Goal: Task Accomplishment & Management: Manage account settings

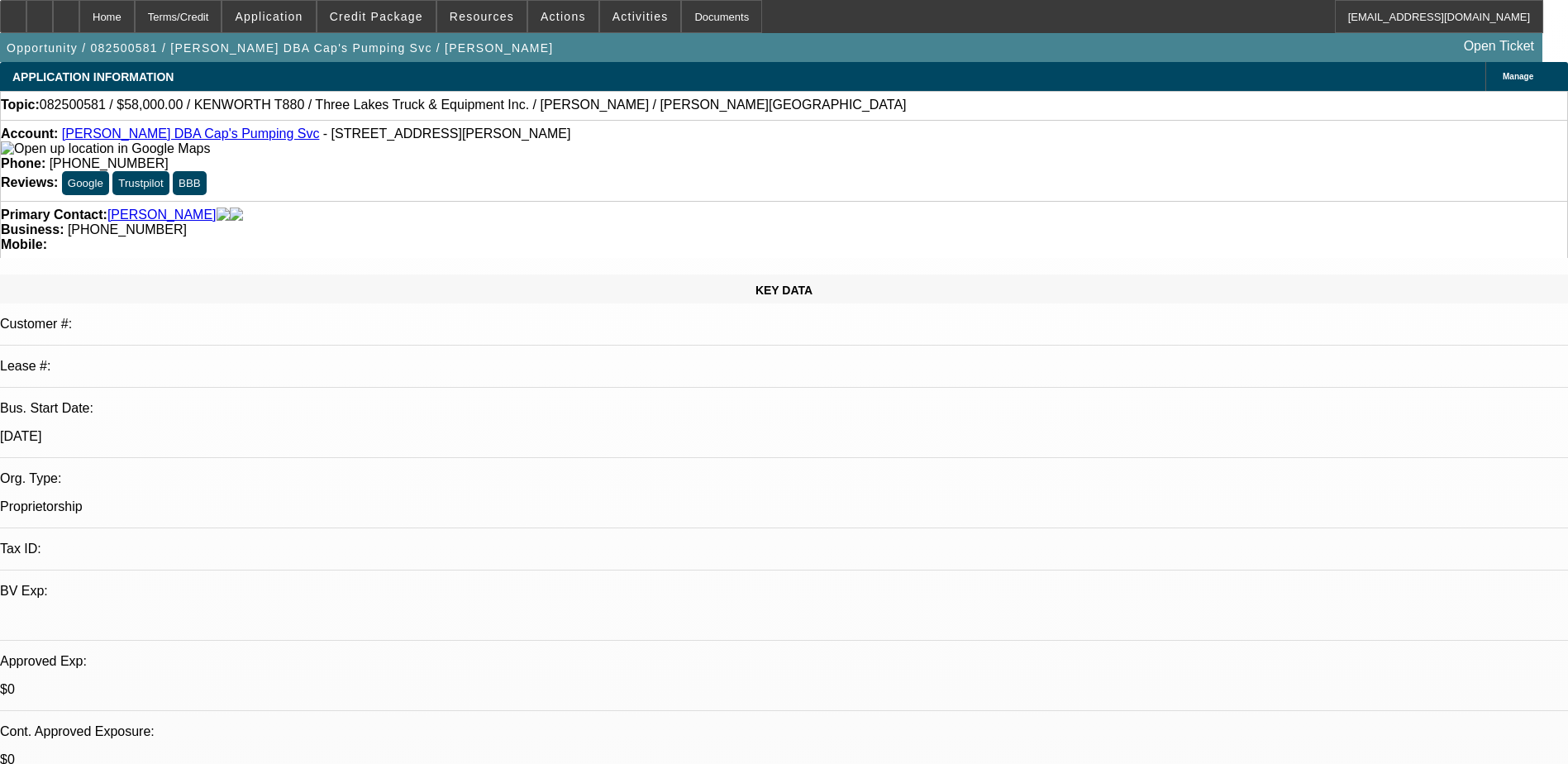
select select "0"
select select "6"
click at [410, 14] on span "Credit Package" at bounding box center [377, 16] width 93 height 13
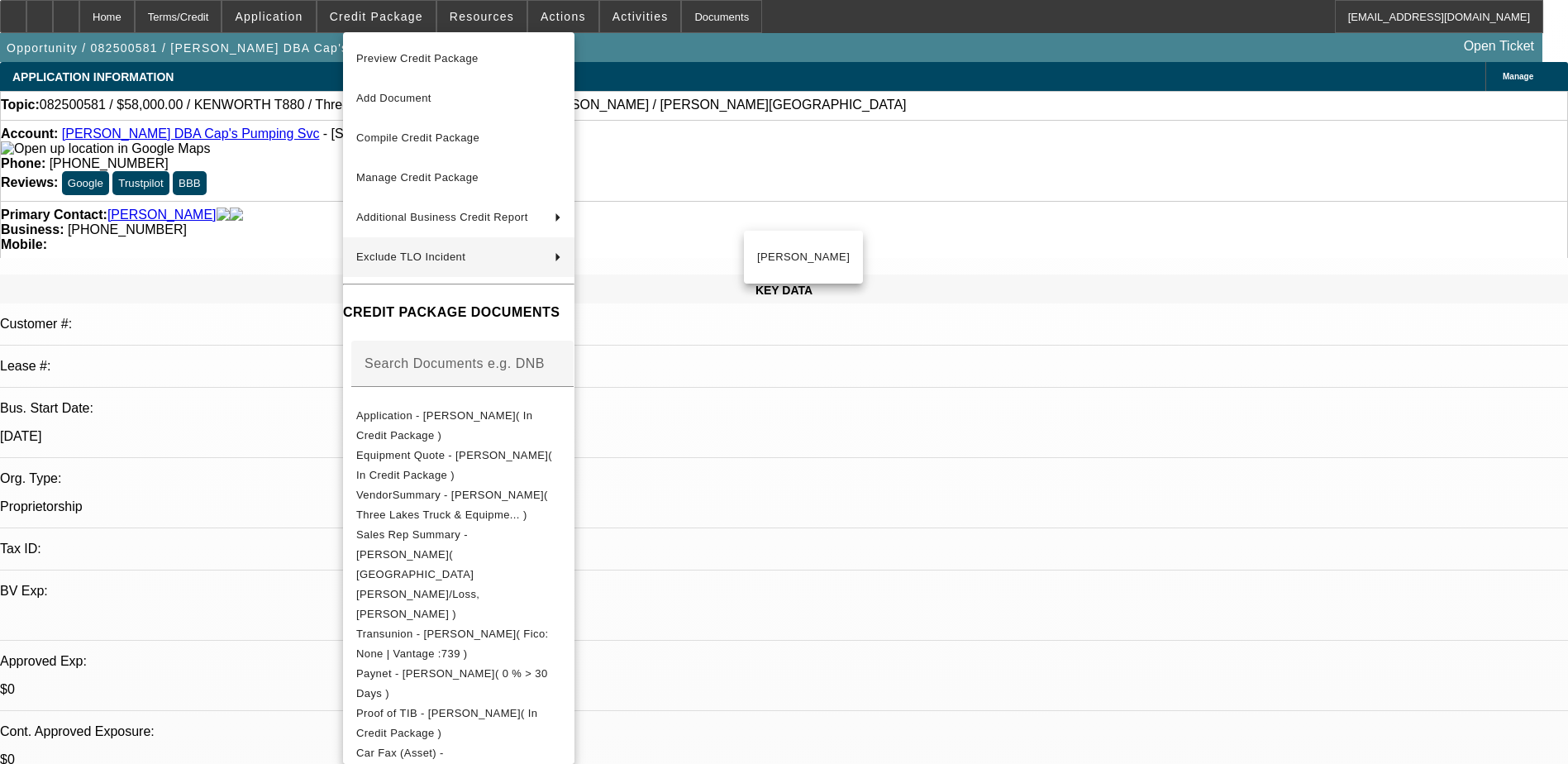
click at [899, 448] on div at bounding box center [784, 382] width 1568 height 764
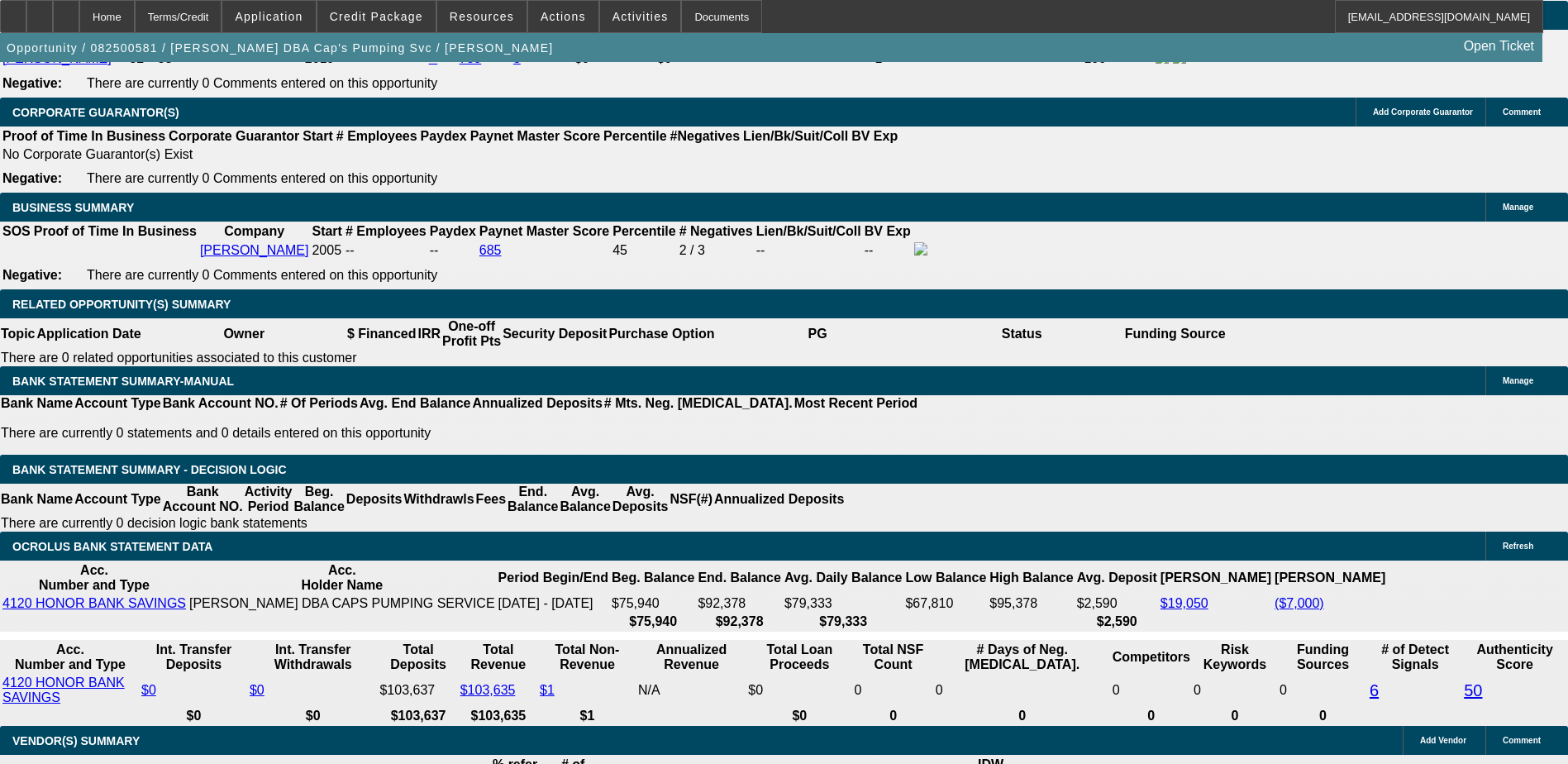
scroll to position [2481, 0]
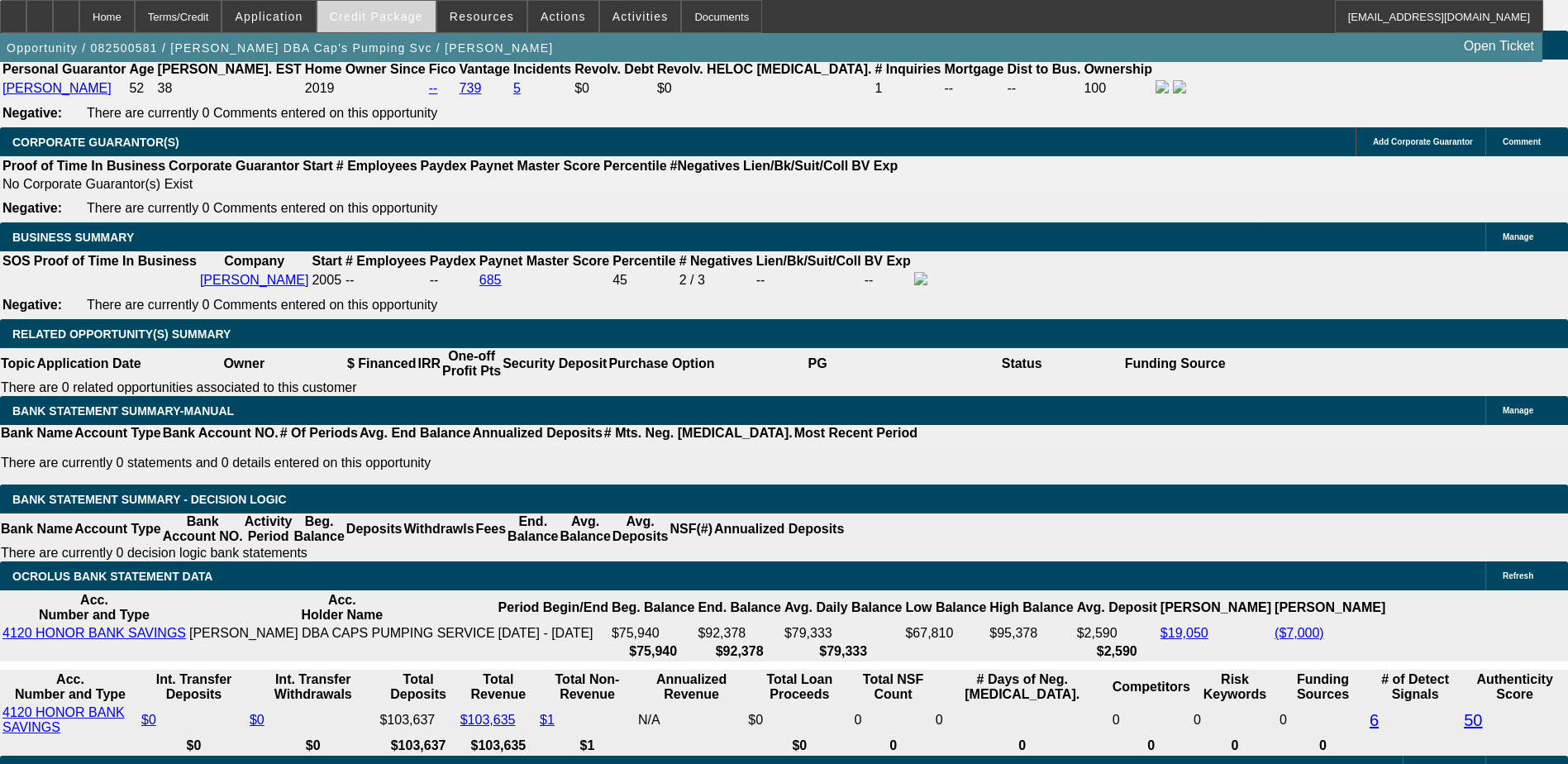
click at [385, 6] on span at bounding box center [377, 16] width 118 height 40
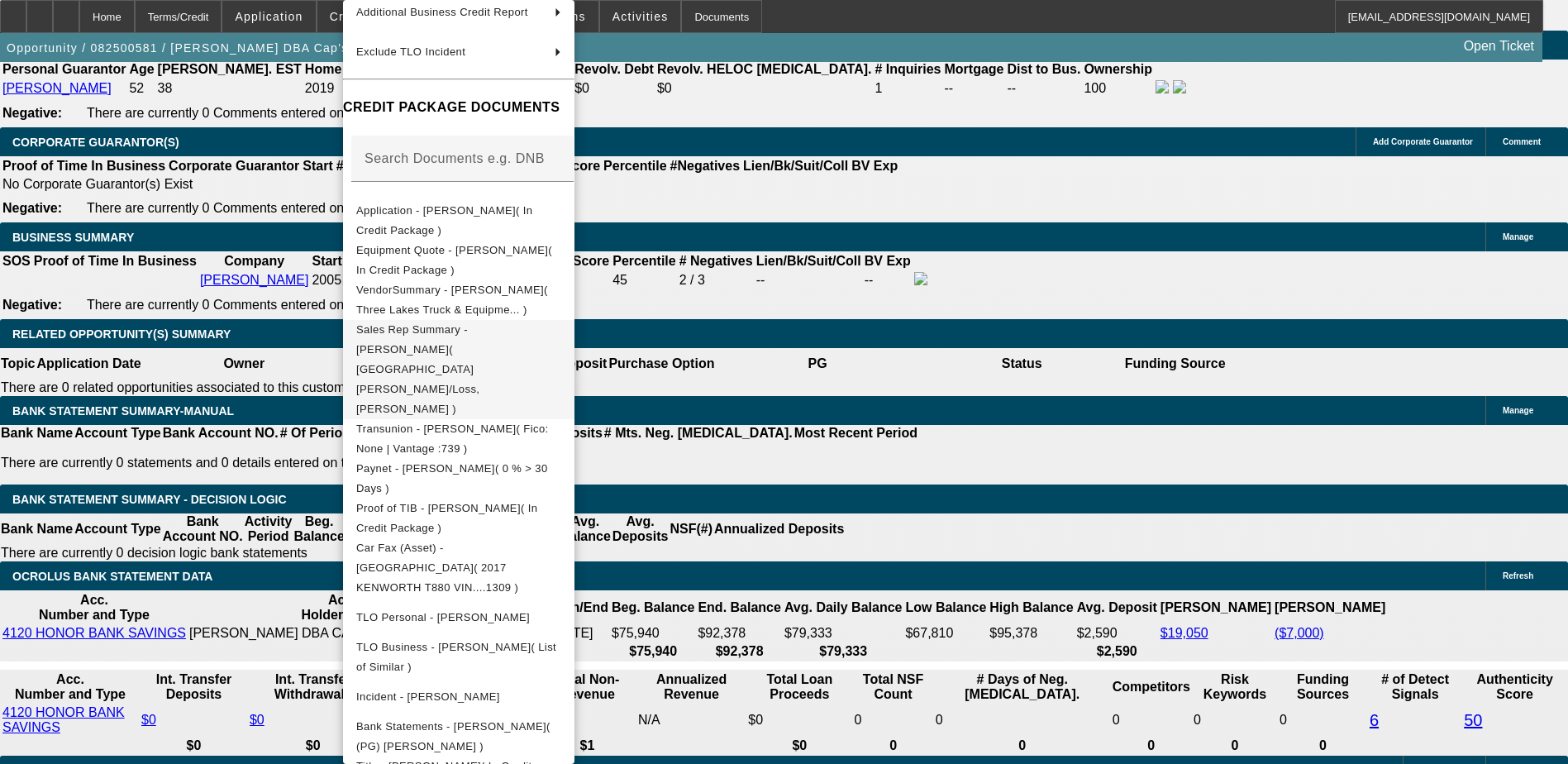
scroll to position [178, 0]
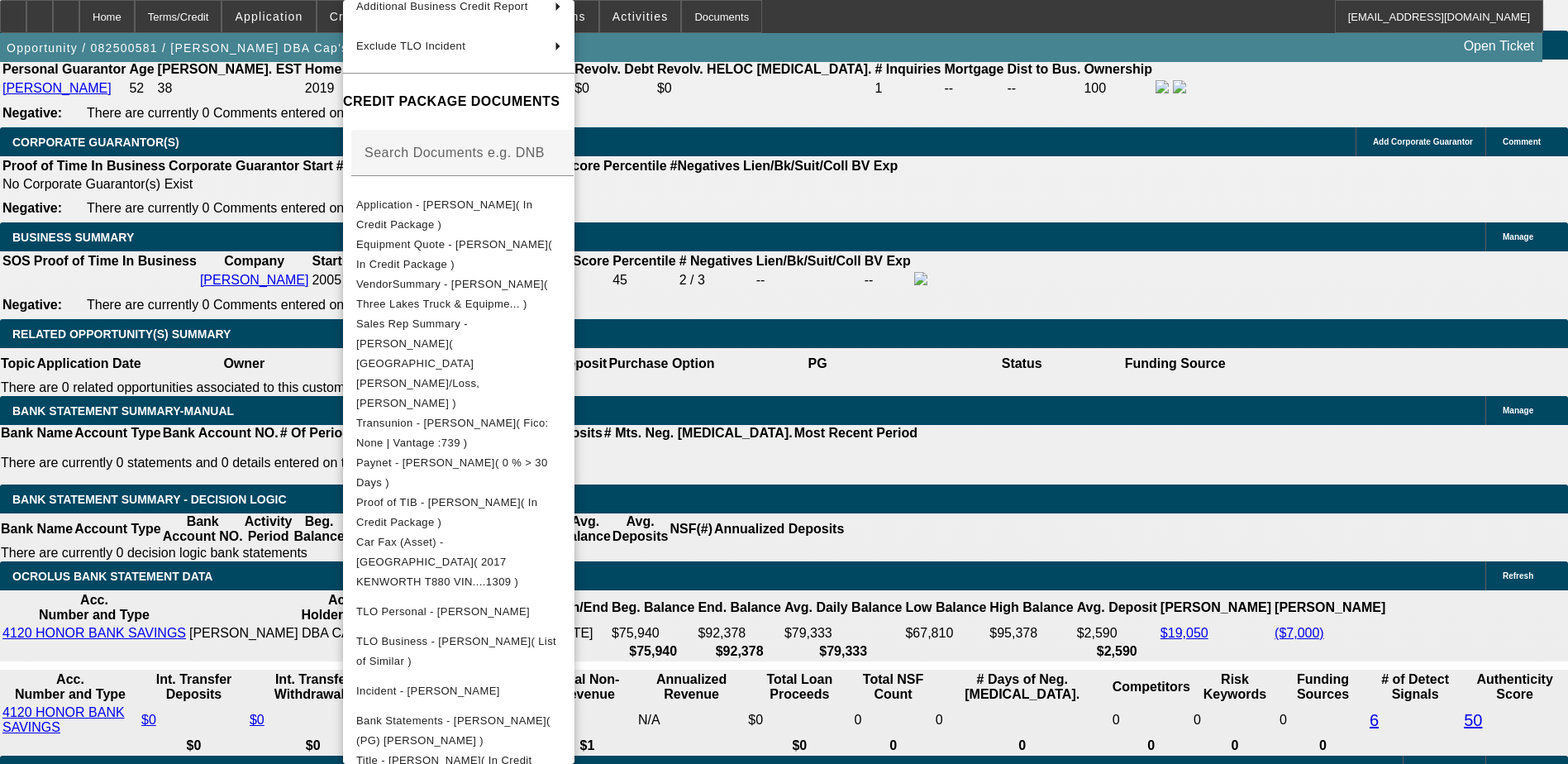
click at [928, 303] on div at bounding box center [784, 382] width 1568 height 764
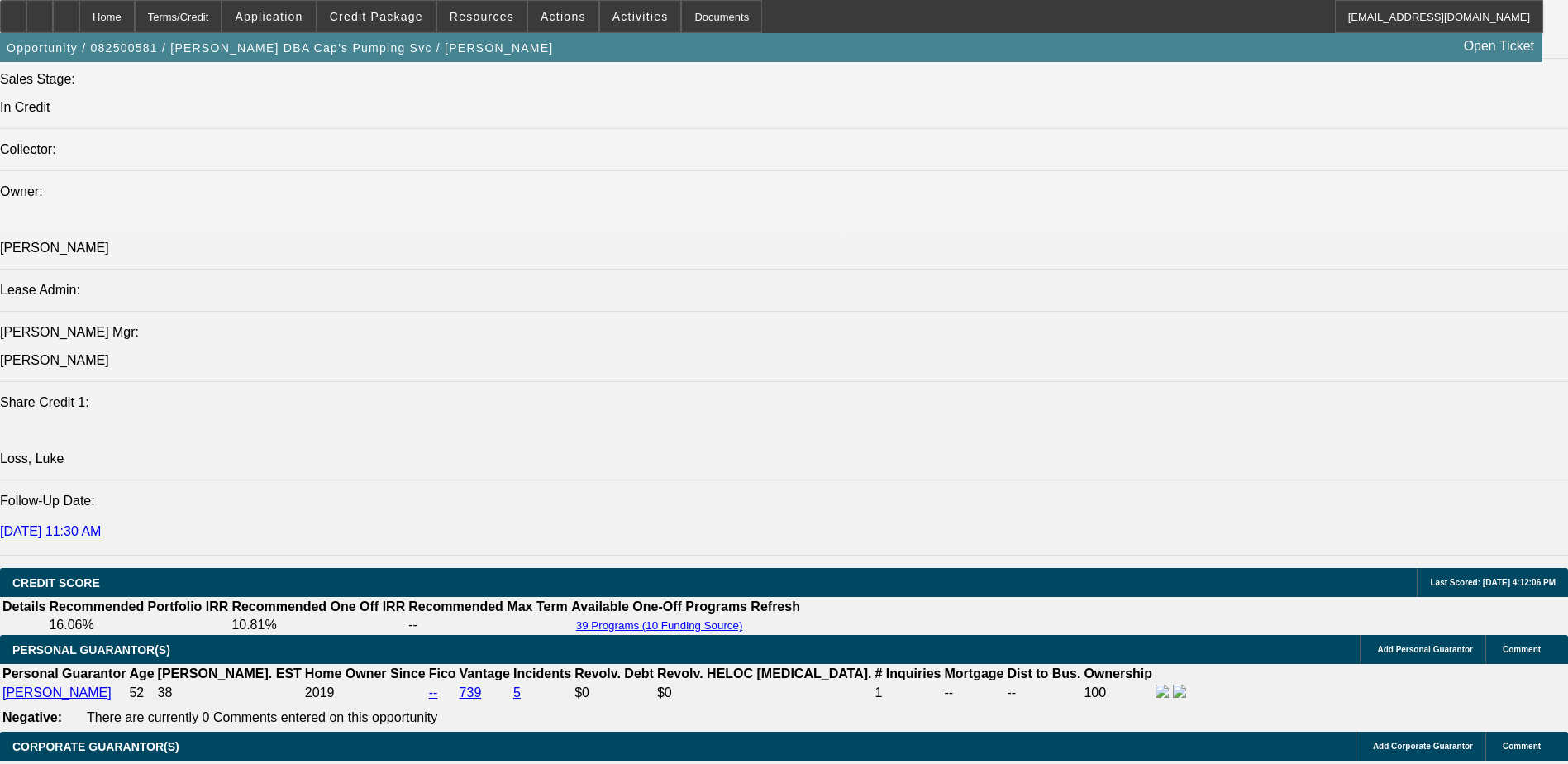
scroll to position [1852, 0]
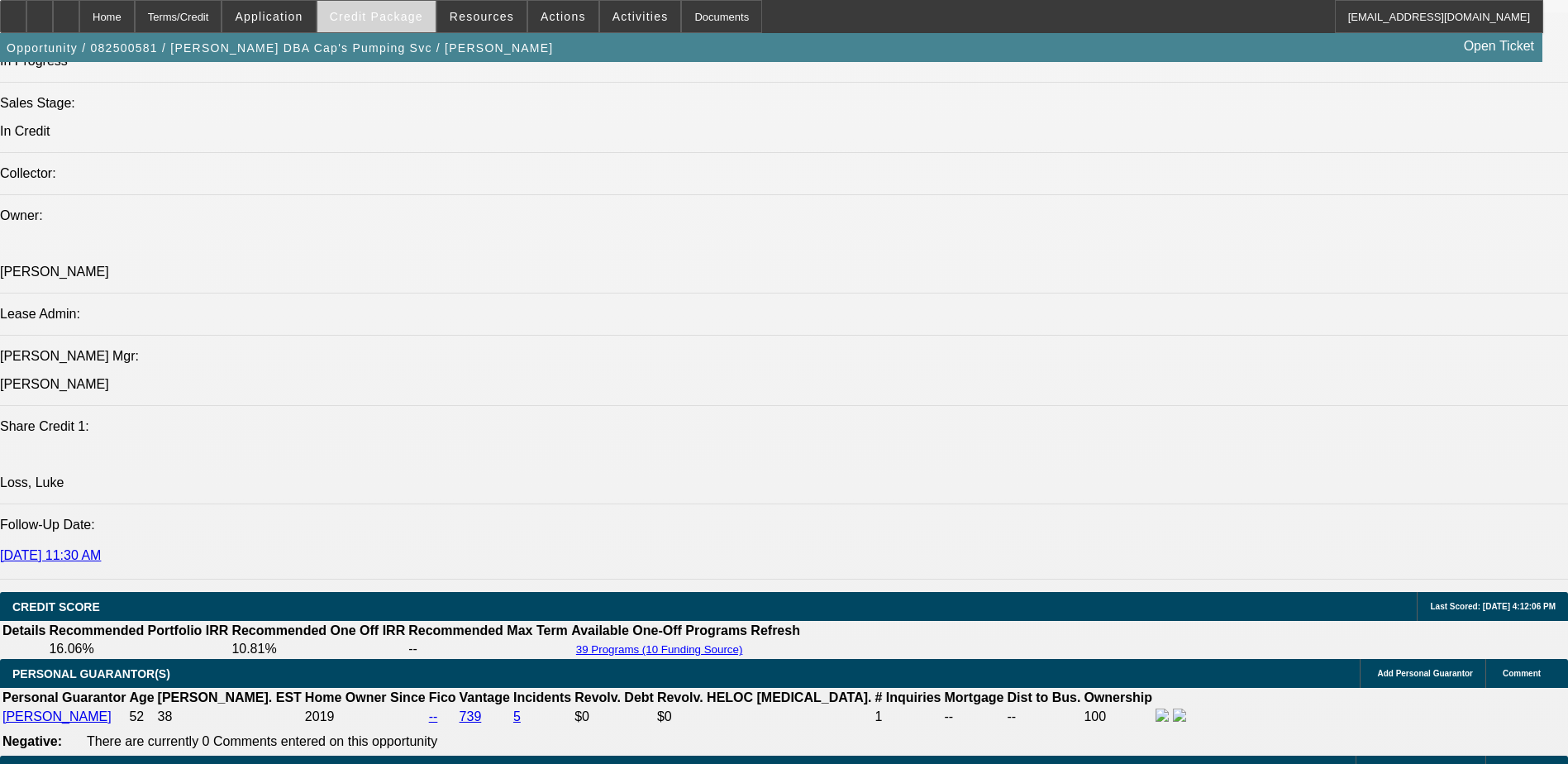
click at [372, 15] on span "Credit Package" at bounding box center [377, 16] width 93 height 13
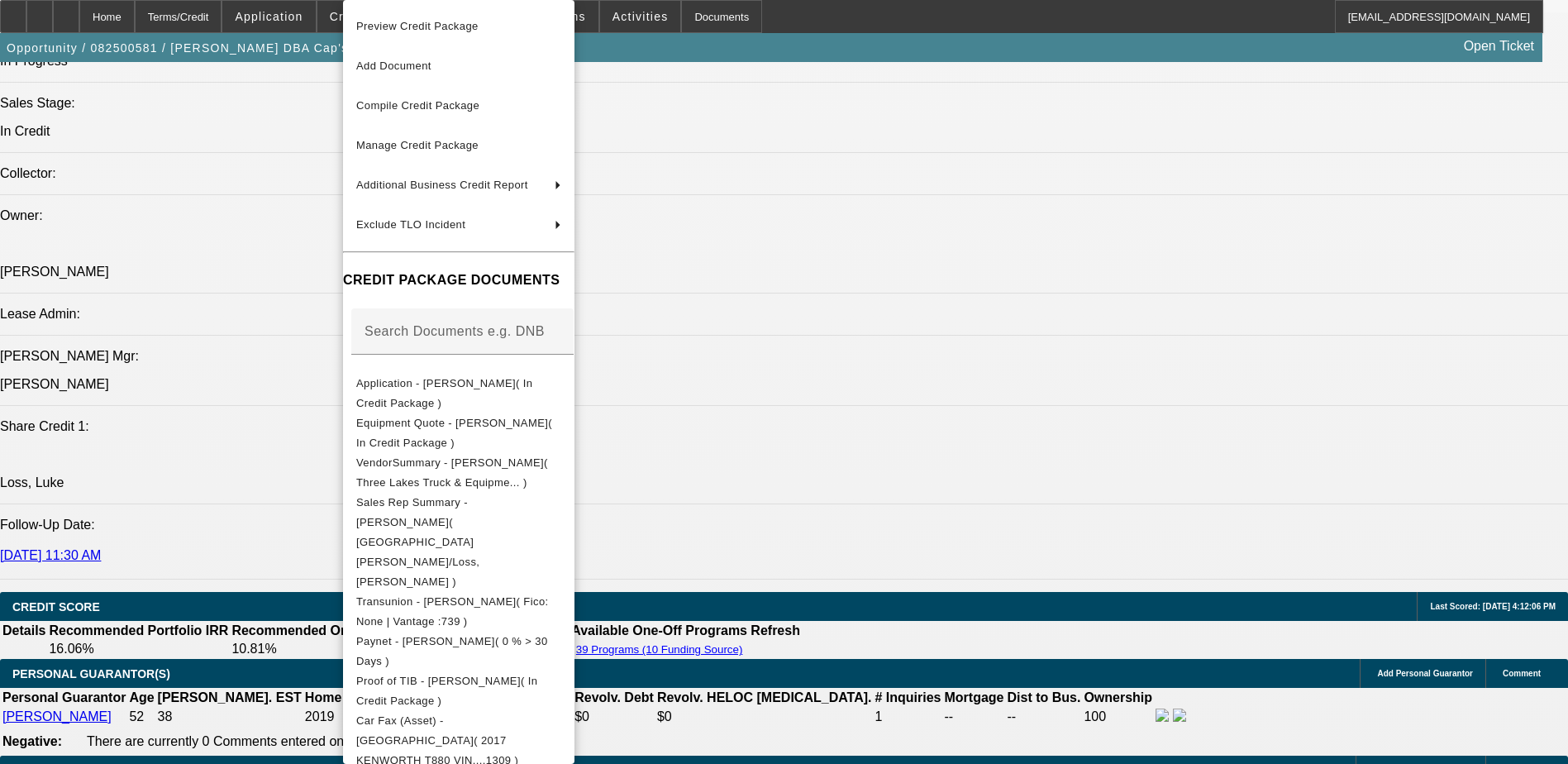
click at [310, 7] on div at bounding box center [784, 382] width 1568 height 764
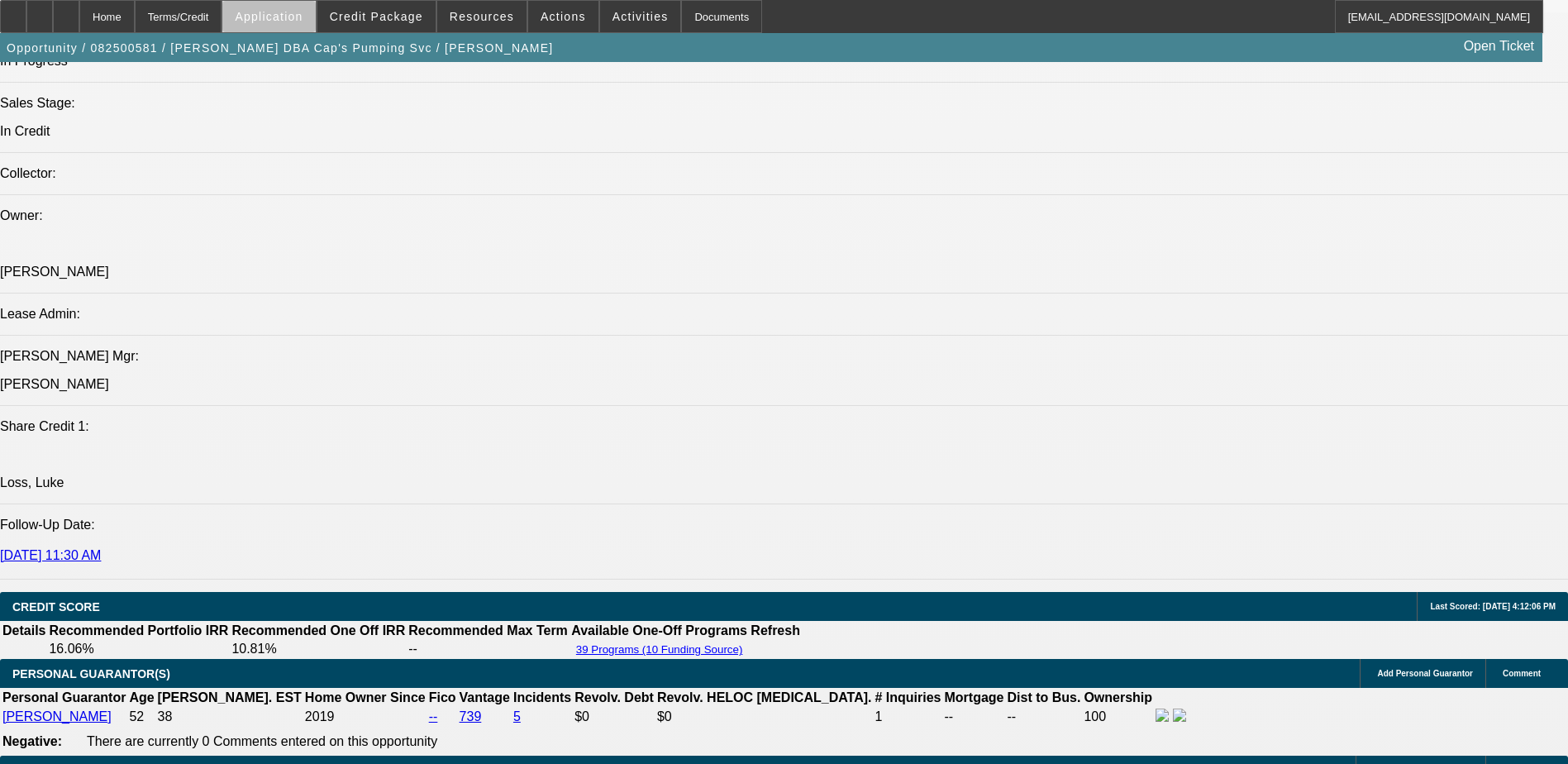
click at [311, 24] on span at bounding box center [268, 16] width 93 height 40
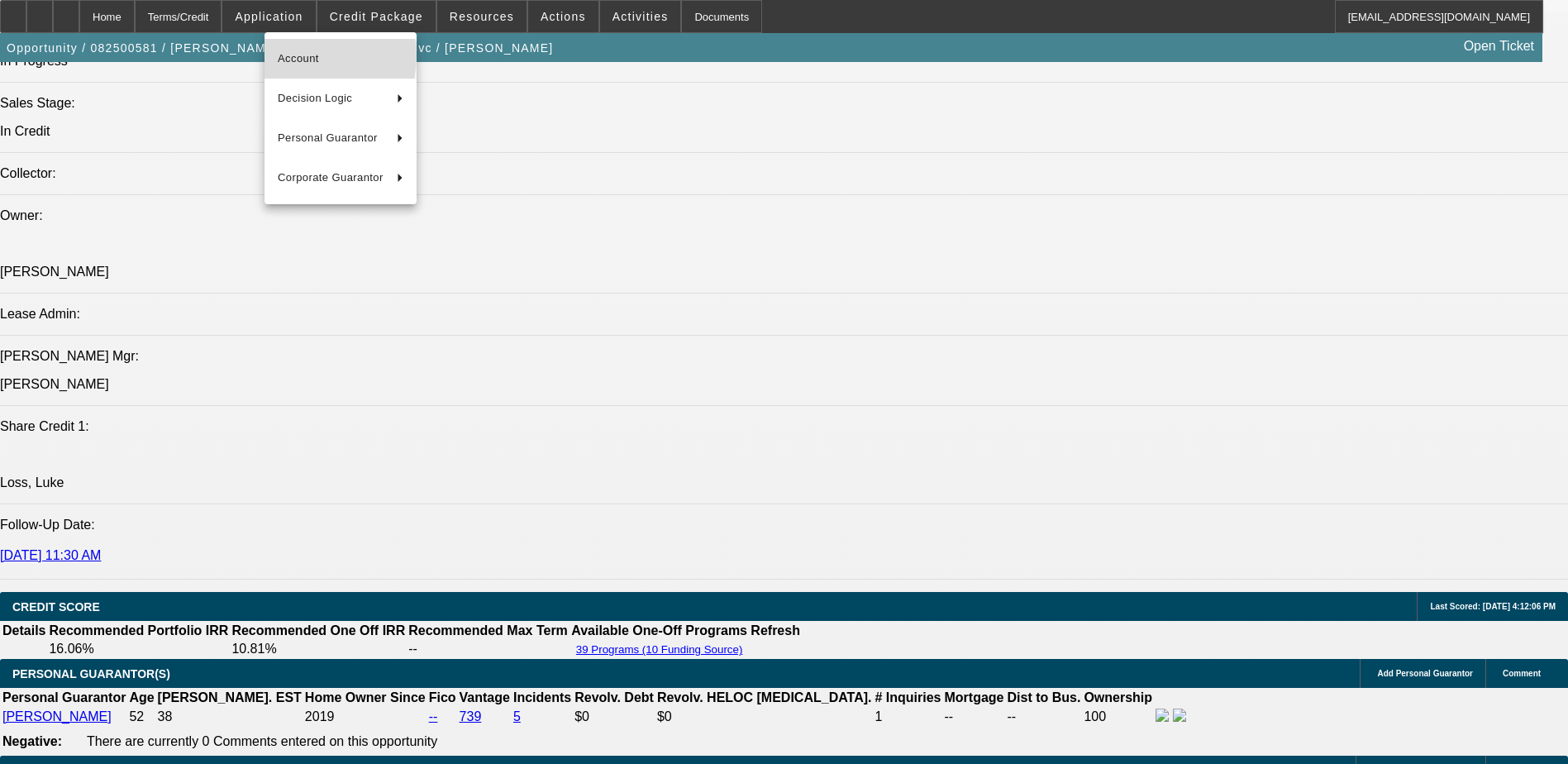
click at [297, 56] on span "Account" at bounding box center [340, 58] width 125 height 19
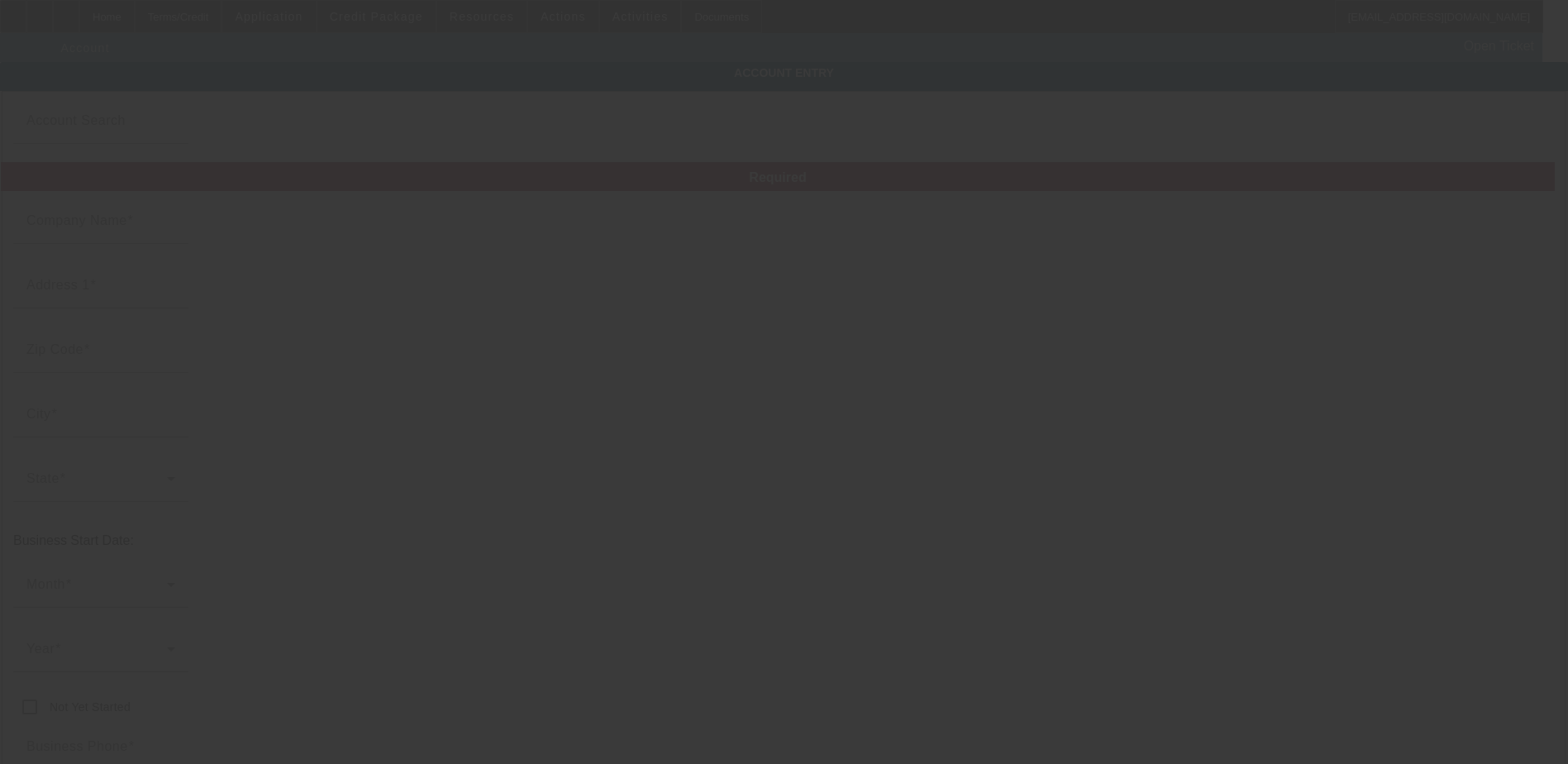
type input "Bradley Mahoney"
type input "21323 Faylor Rd"
type input "49625"
type input "Copemish"
type input "(231) 590-6881"
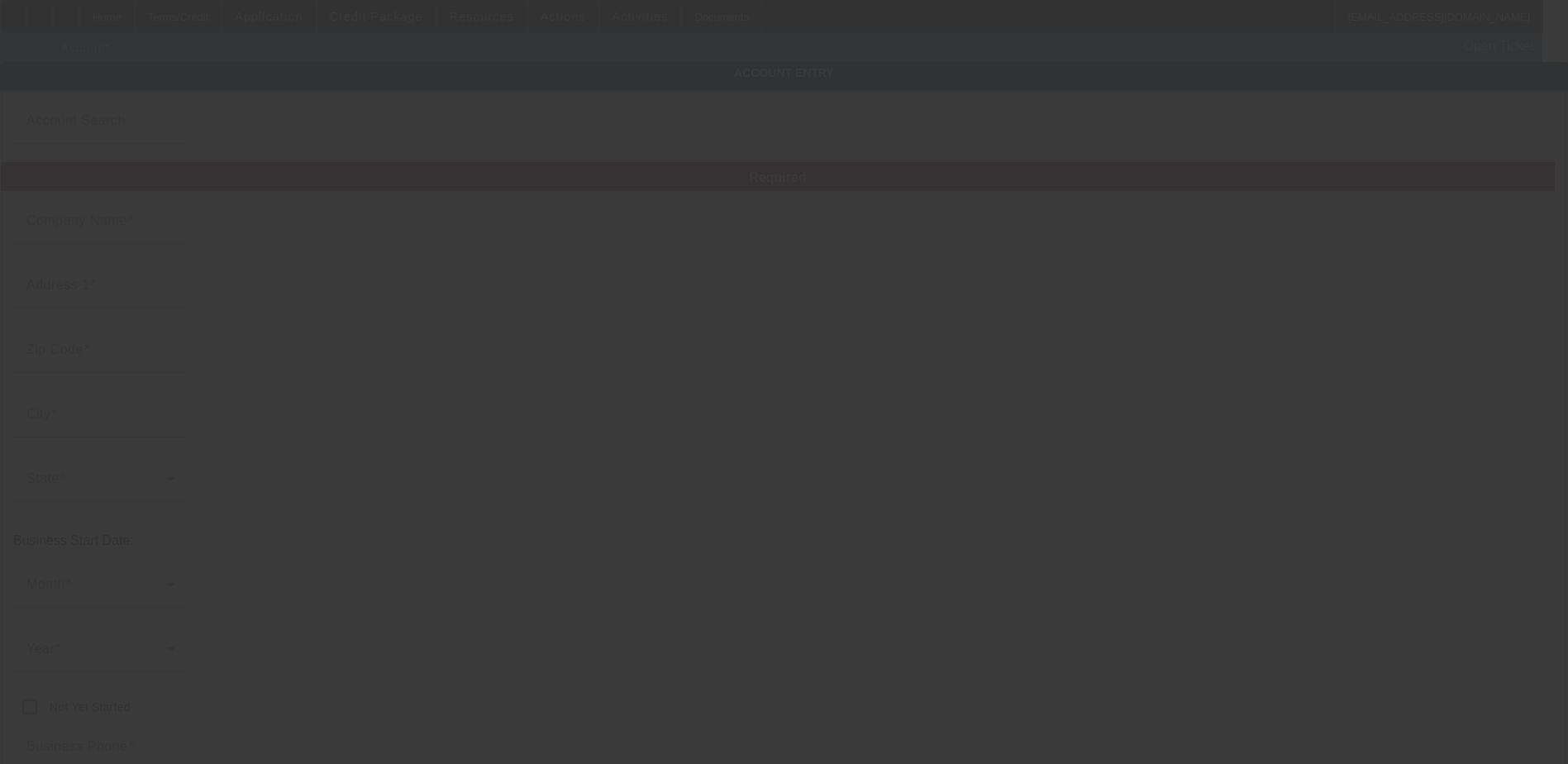
type input "Cap's Pumping Svc"
type input "8/21/2025"
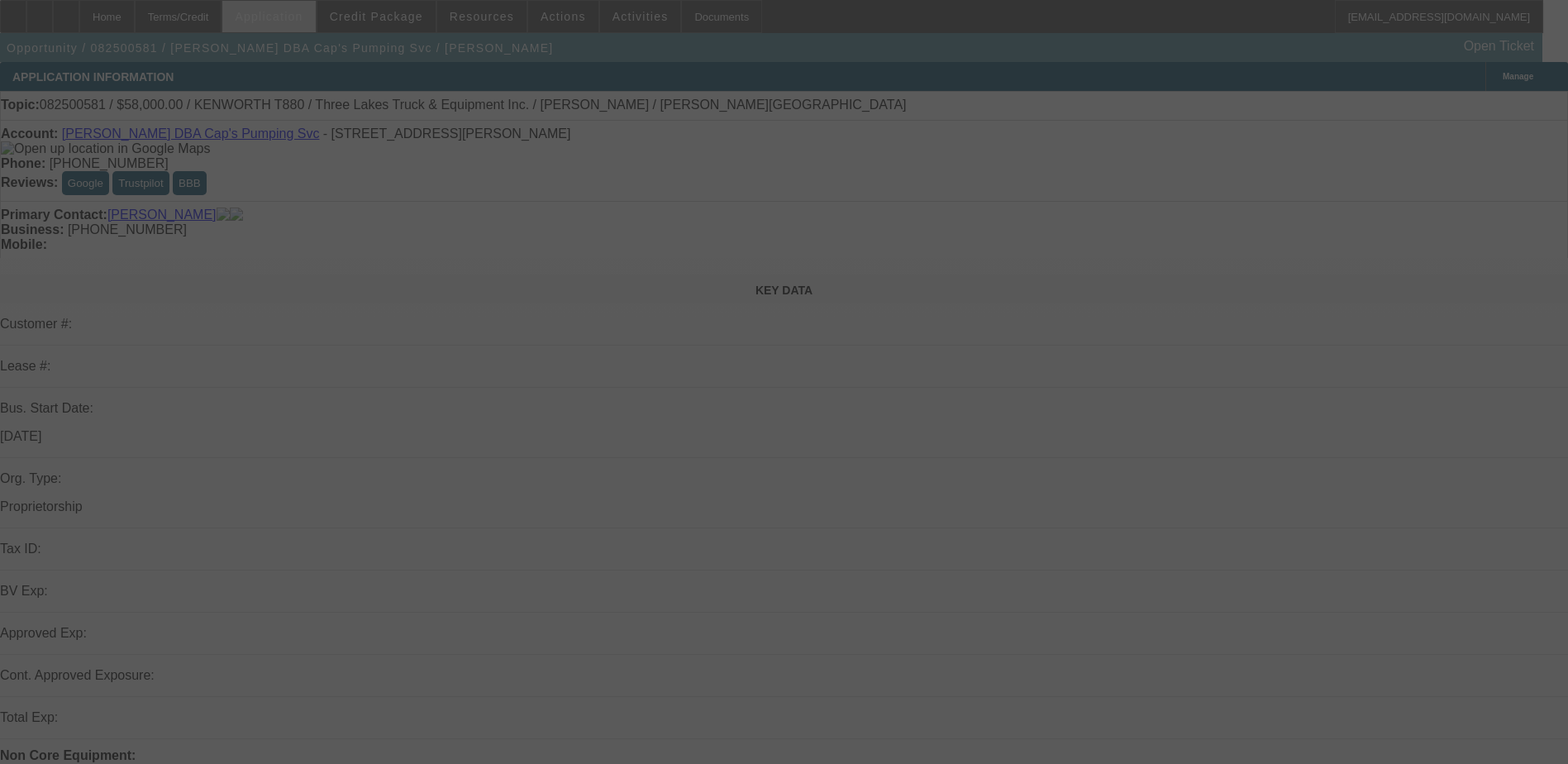
select select "0"
select select "6"
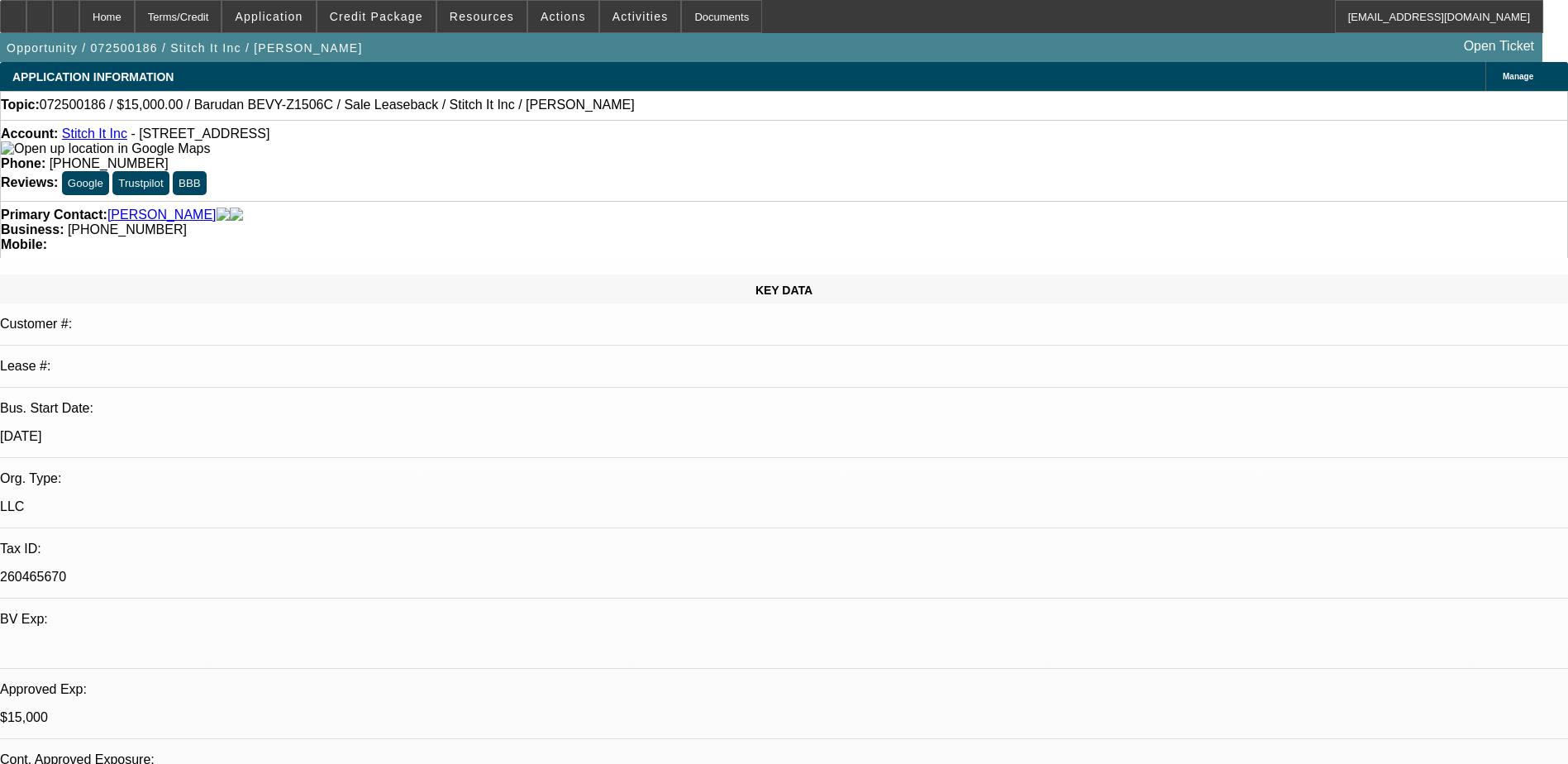
select select "0"
select select "2"
select select "0"
select select "2"
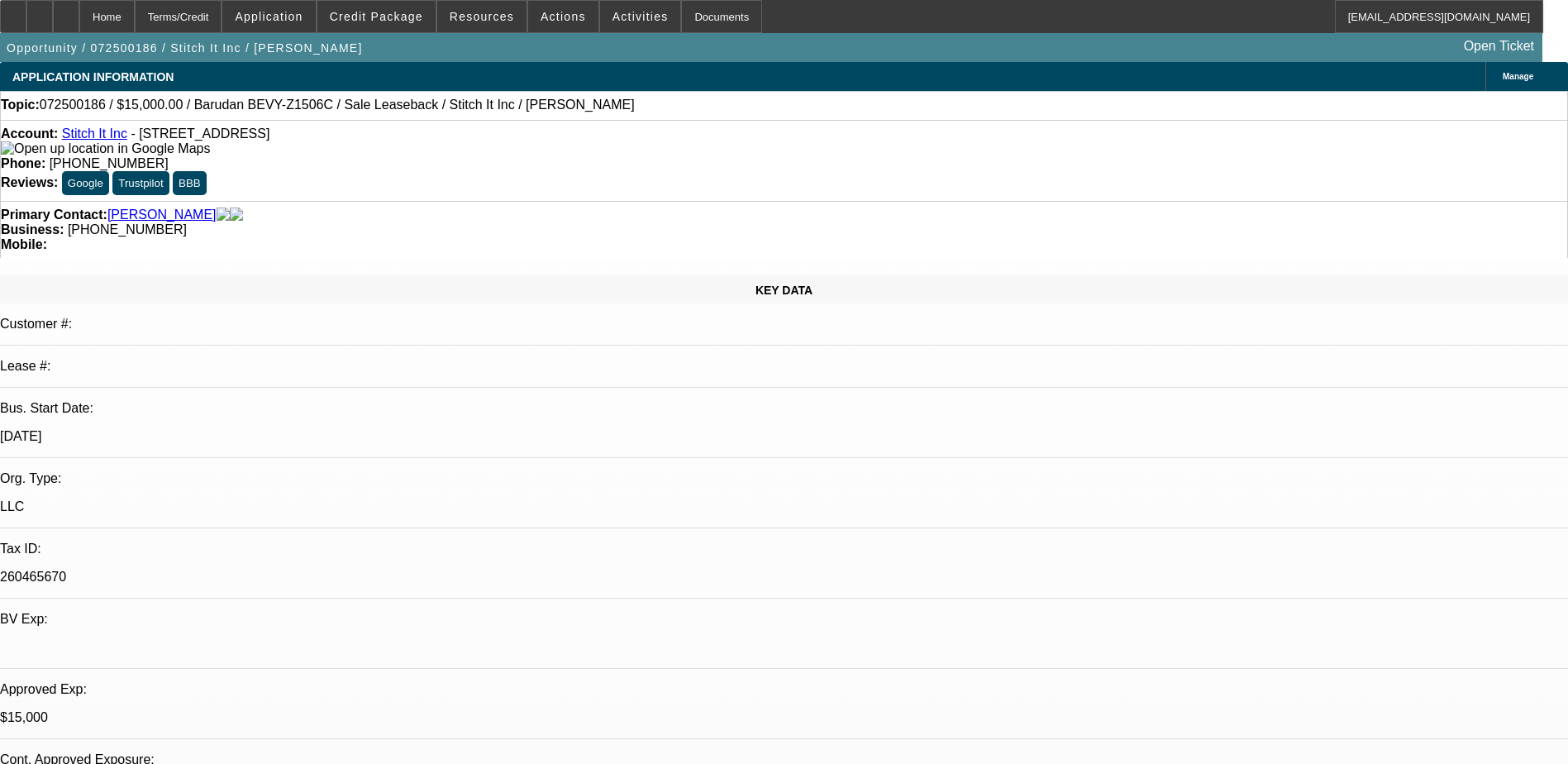
select select "0"
select select "2"
select select "0"
select select "1"
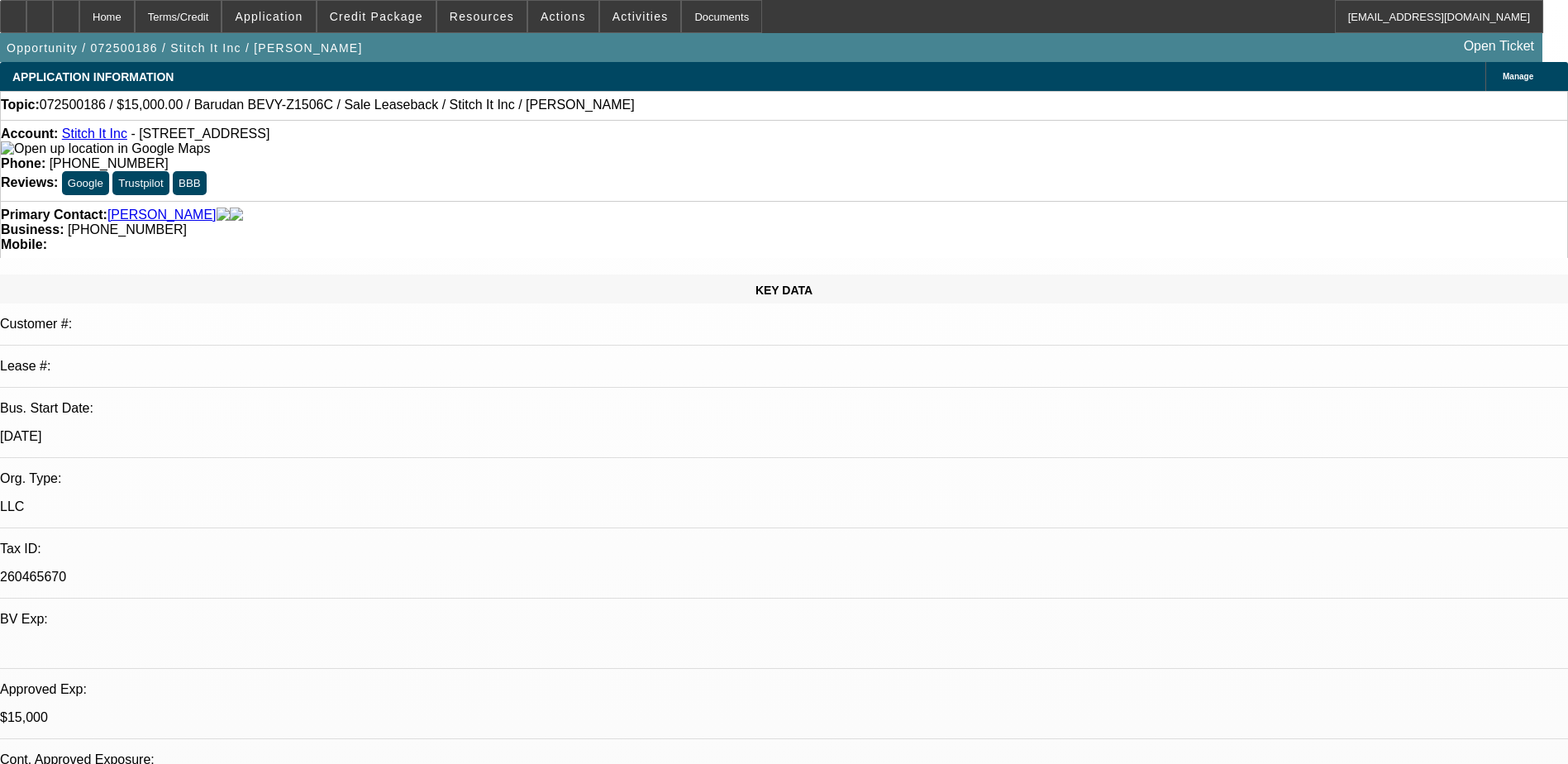
select select "2"
select select "6"
select select "1"
select select "2"
select select "6"
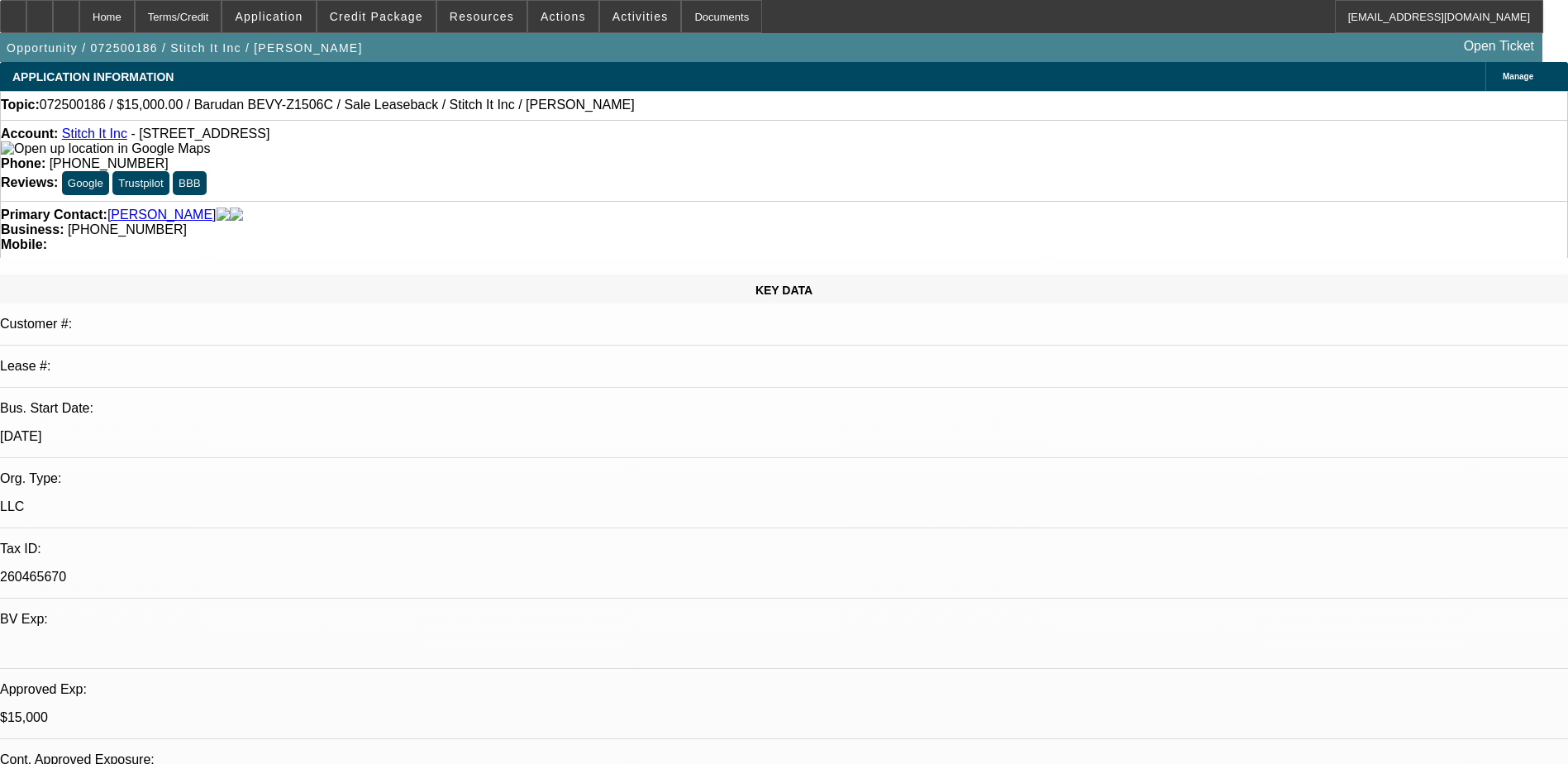
select select "1"
select select "2"
select select "6"
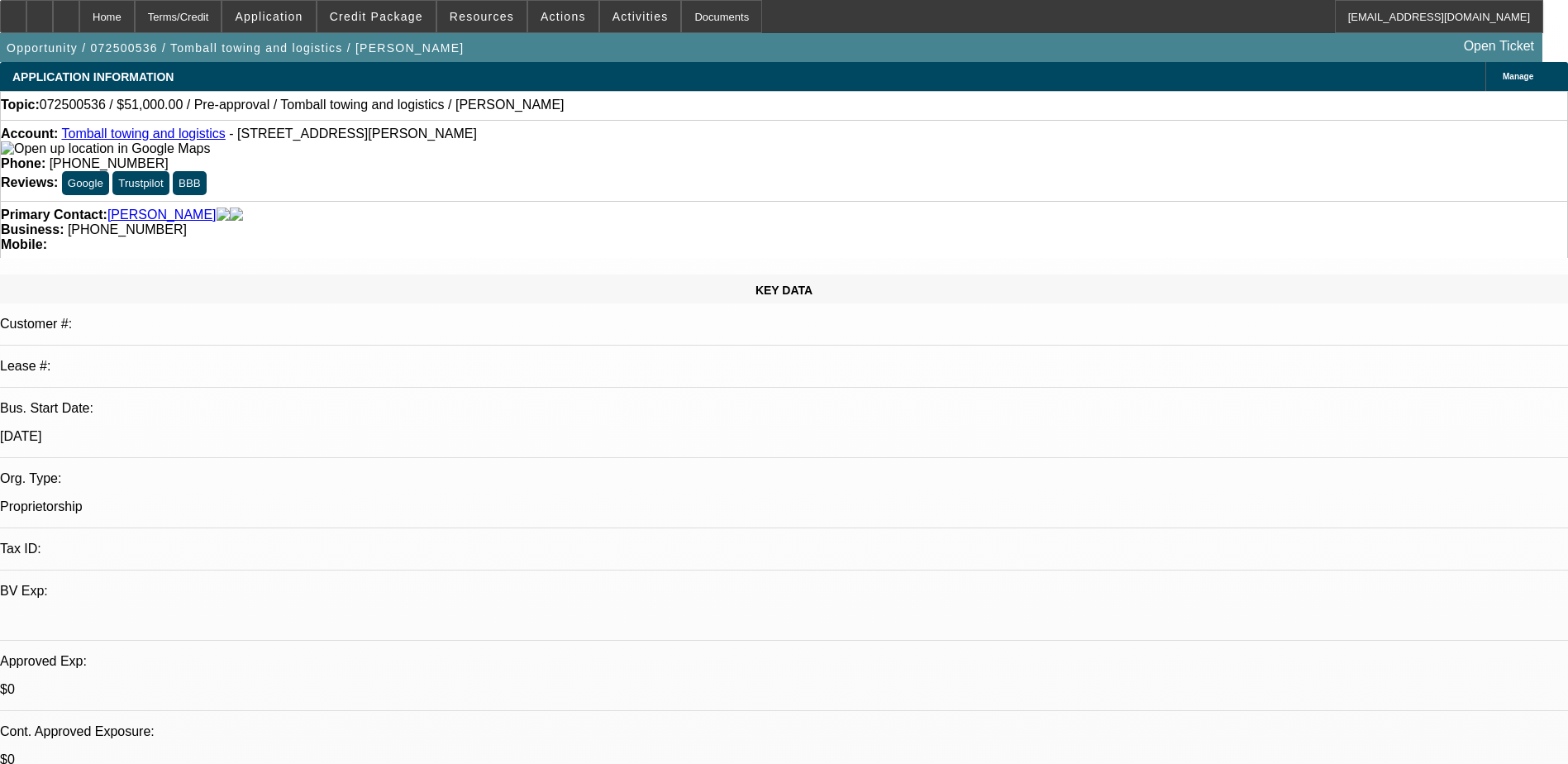
select select "0.15"
select select "2"
select select "0"
select select "1"
select select "2"
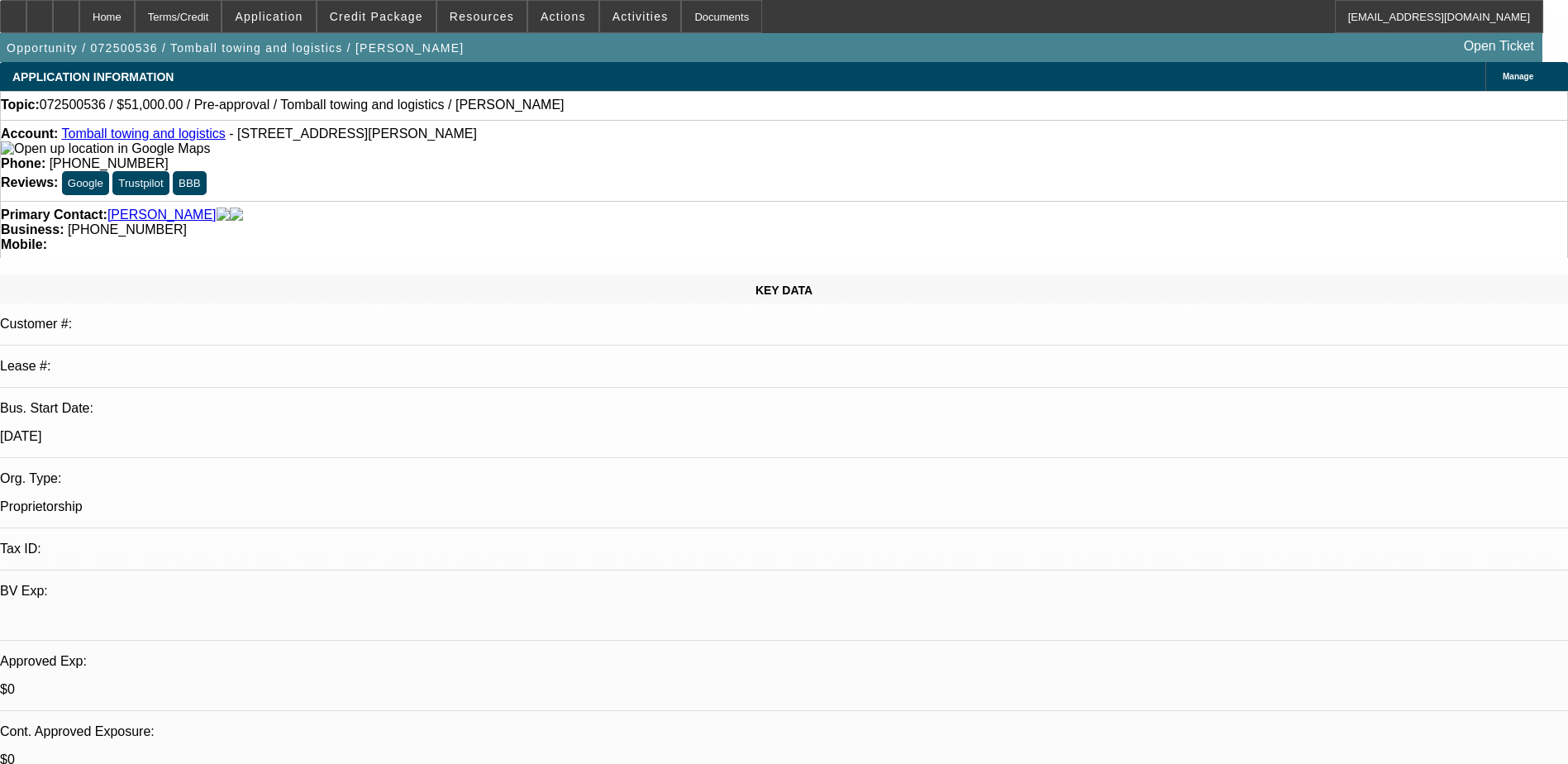
select select "6"
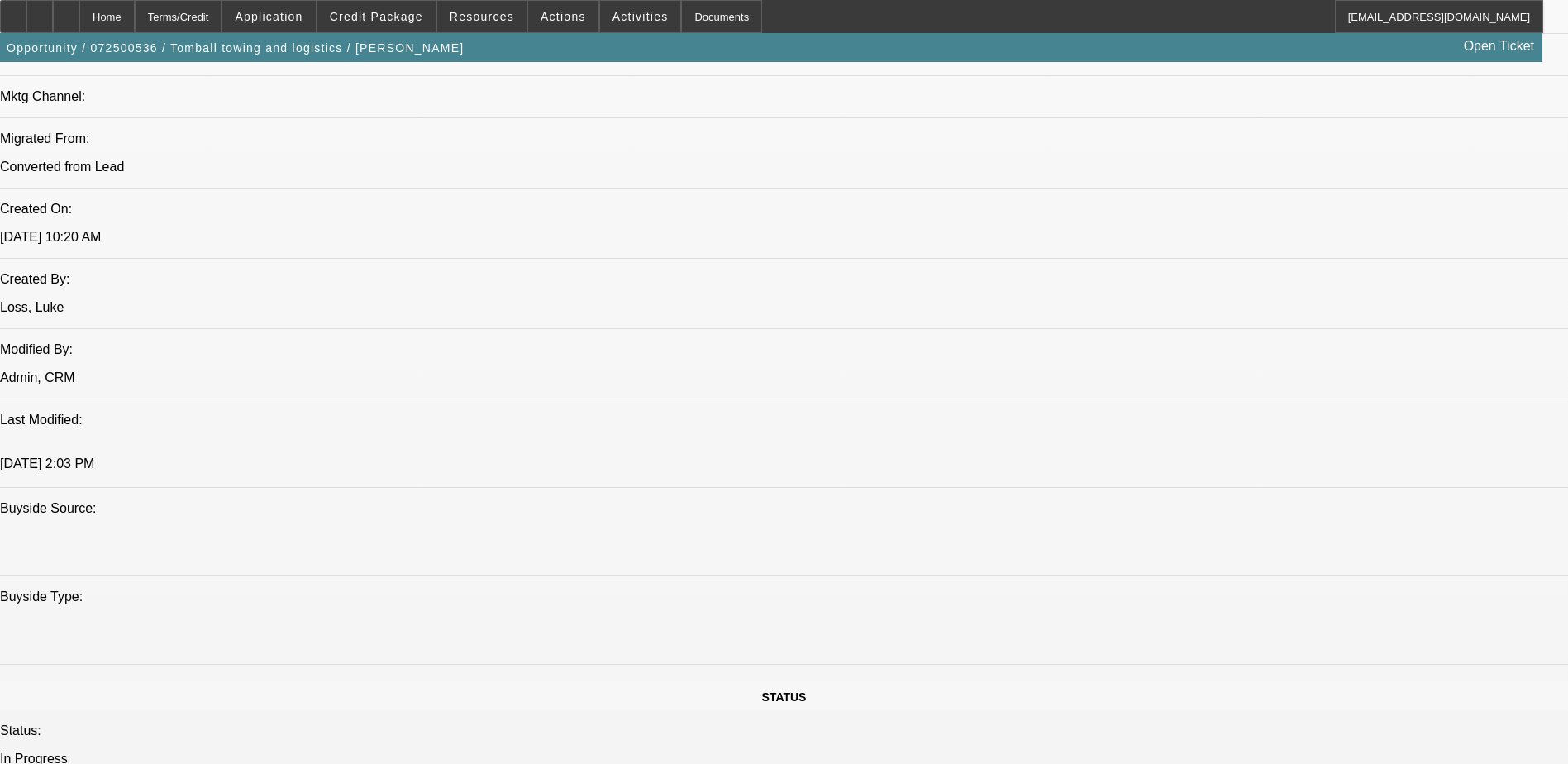
scroll to position [1157, 0]
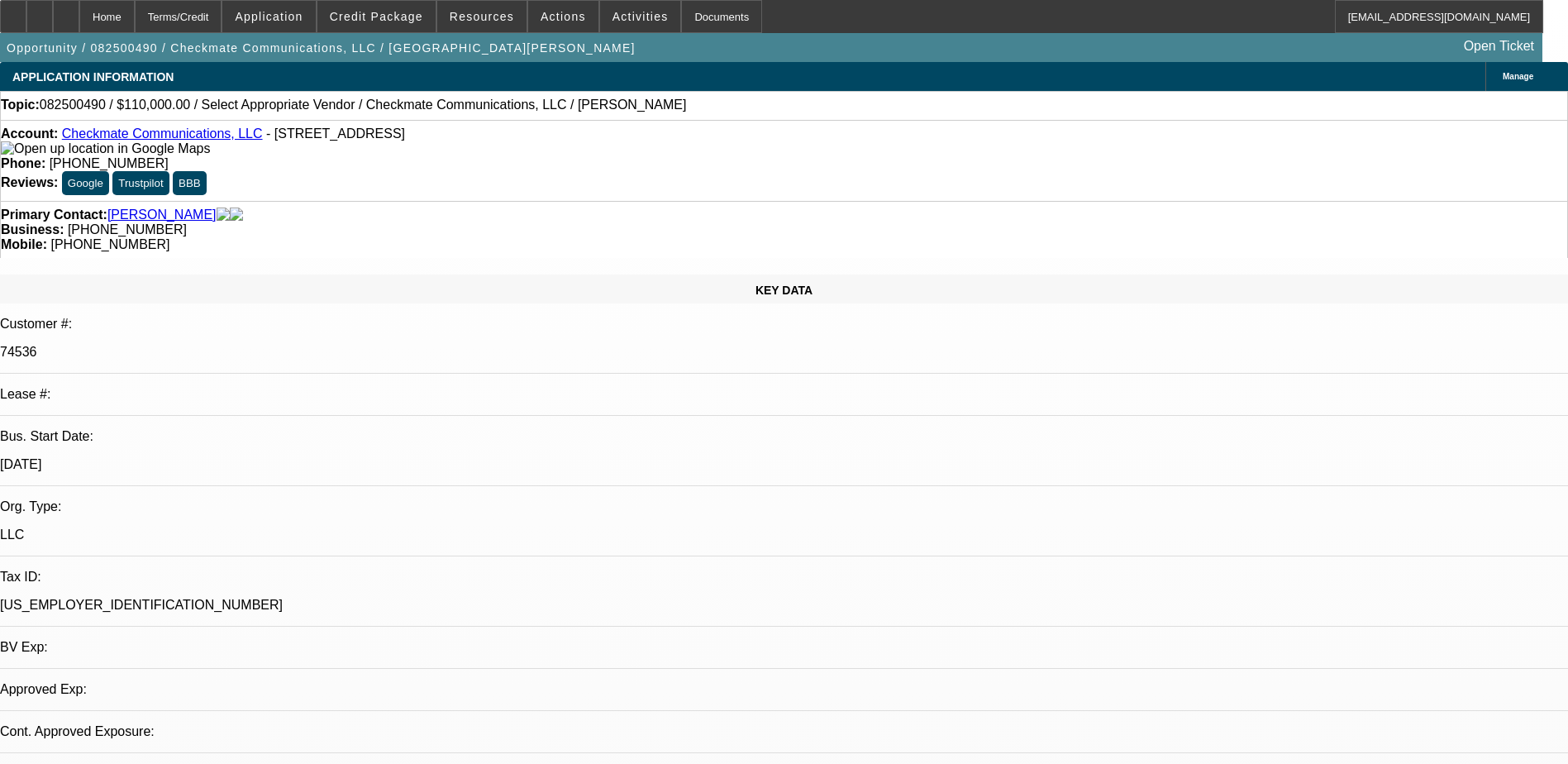
select select "0"
select select "2"
select select "0.1"
select select "4"
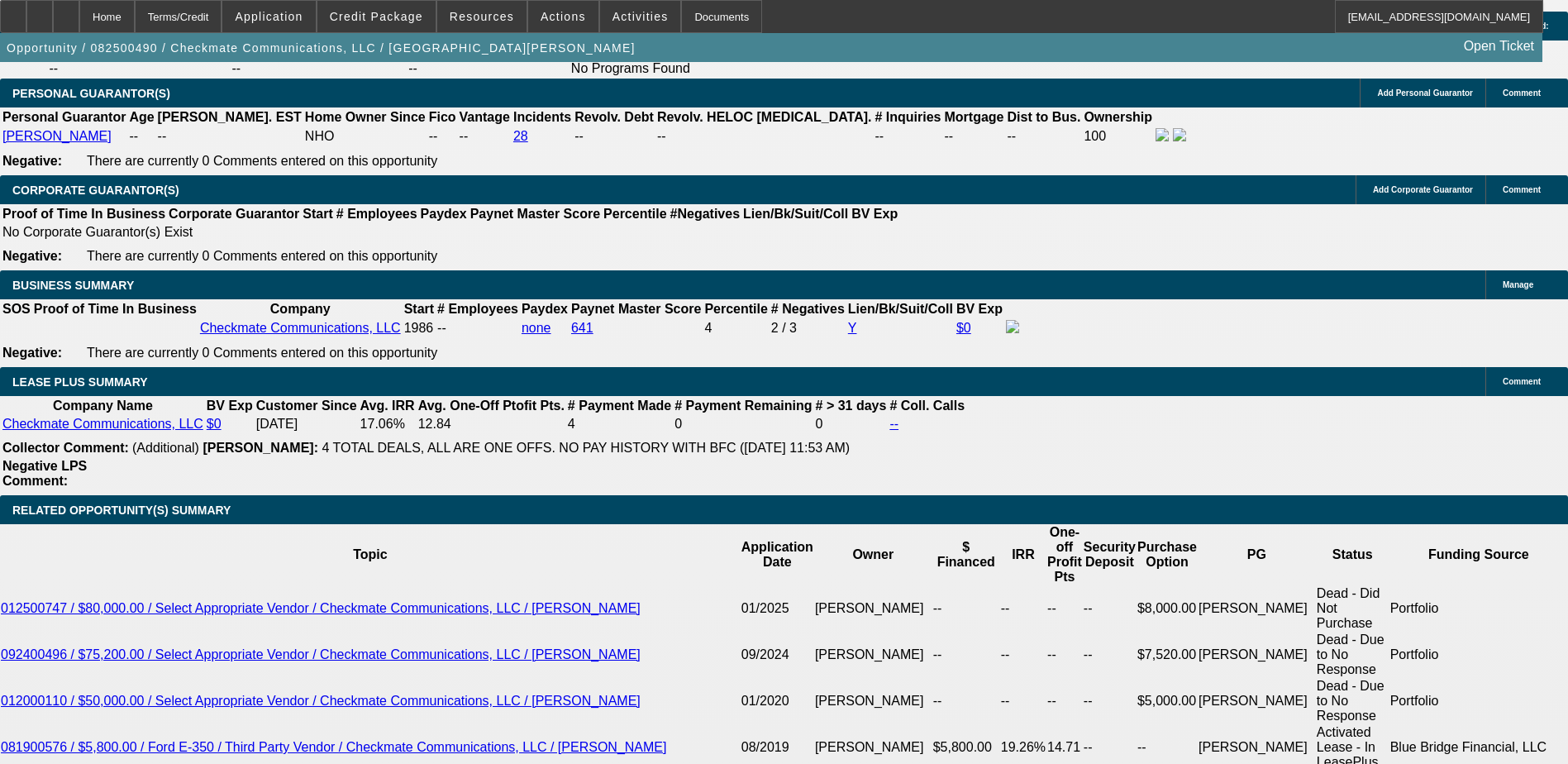
scroll to position [2481, 0]
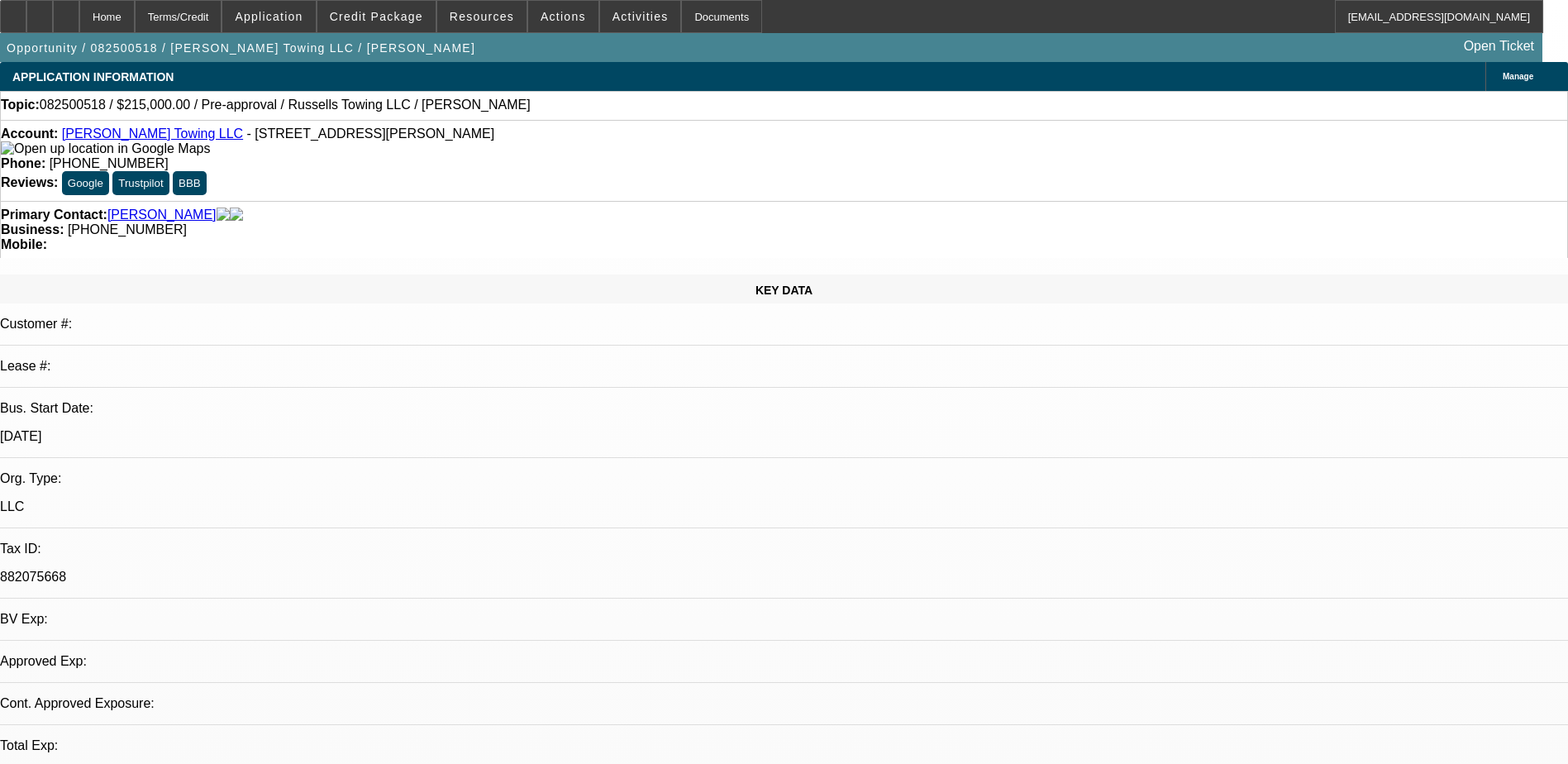
select select "0"
select select "2"
select select "0.1"
select select "4"
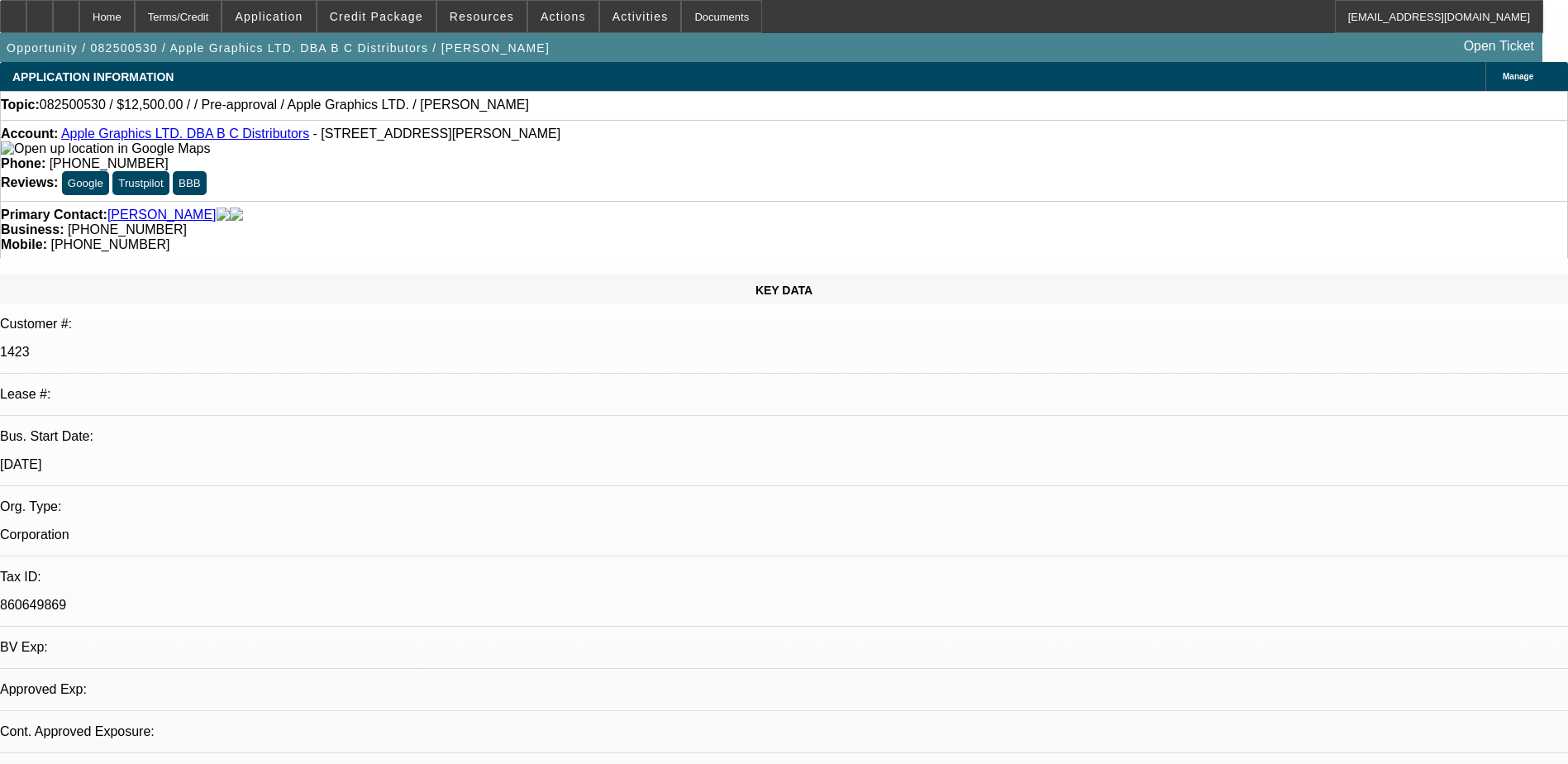
select select "0"
select select "2"
select select "0.1"
select select "1"
select select "2"
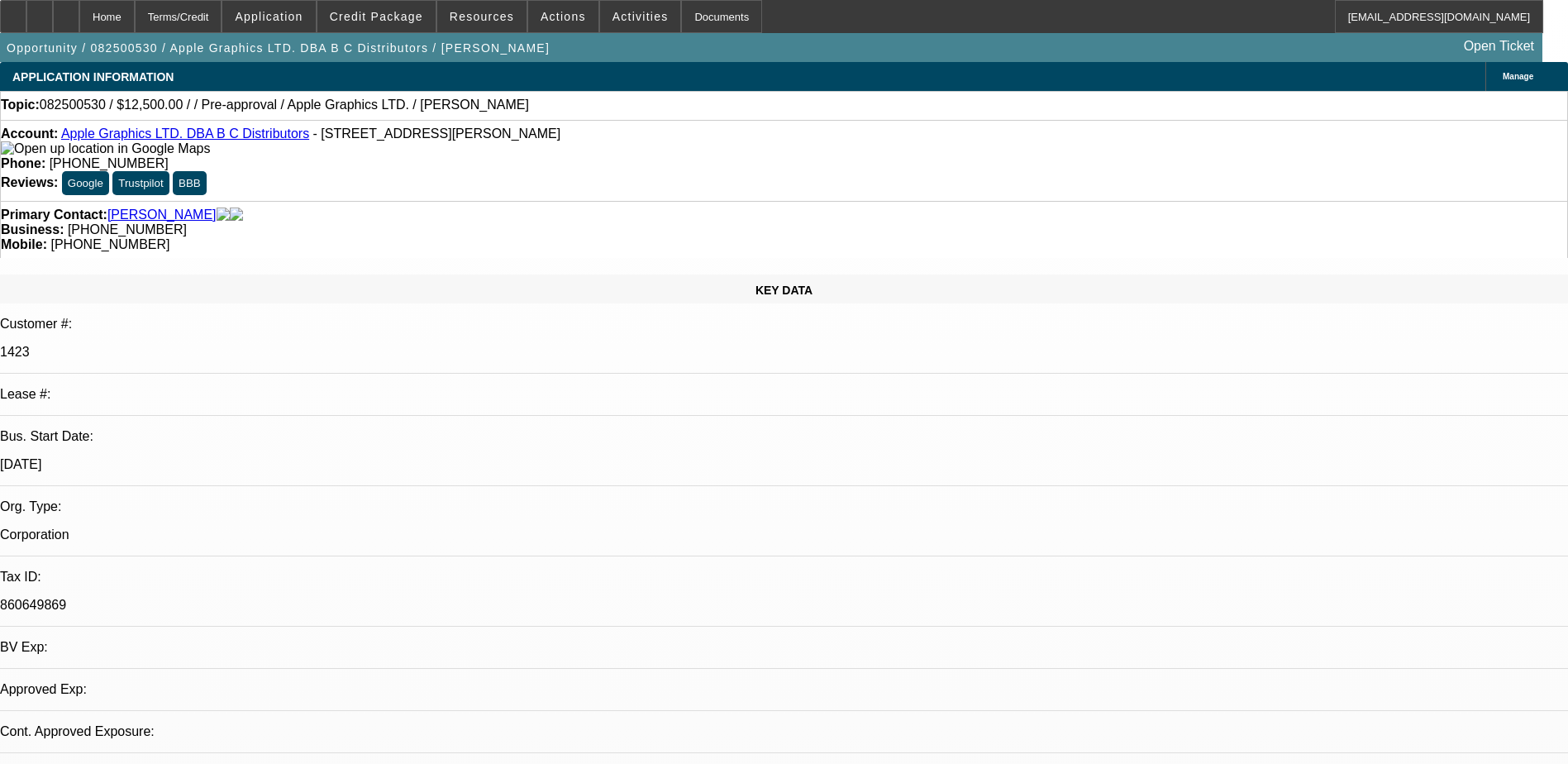
select select "4"
click at [407, 27] on span at bounding box center [377, 16] width 118 height 40
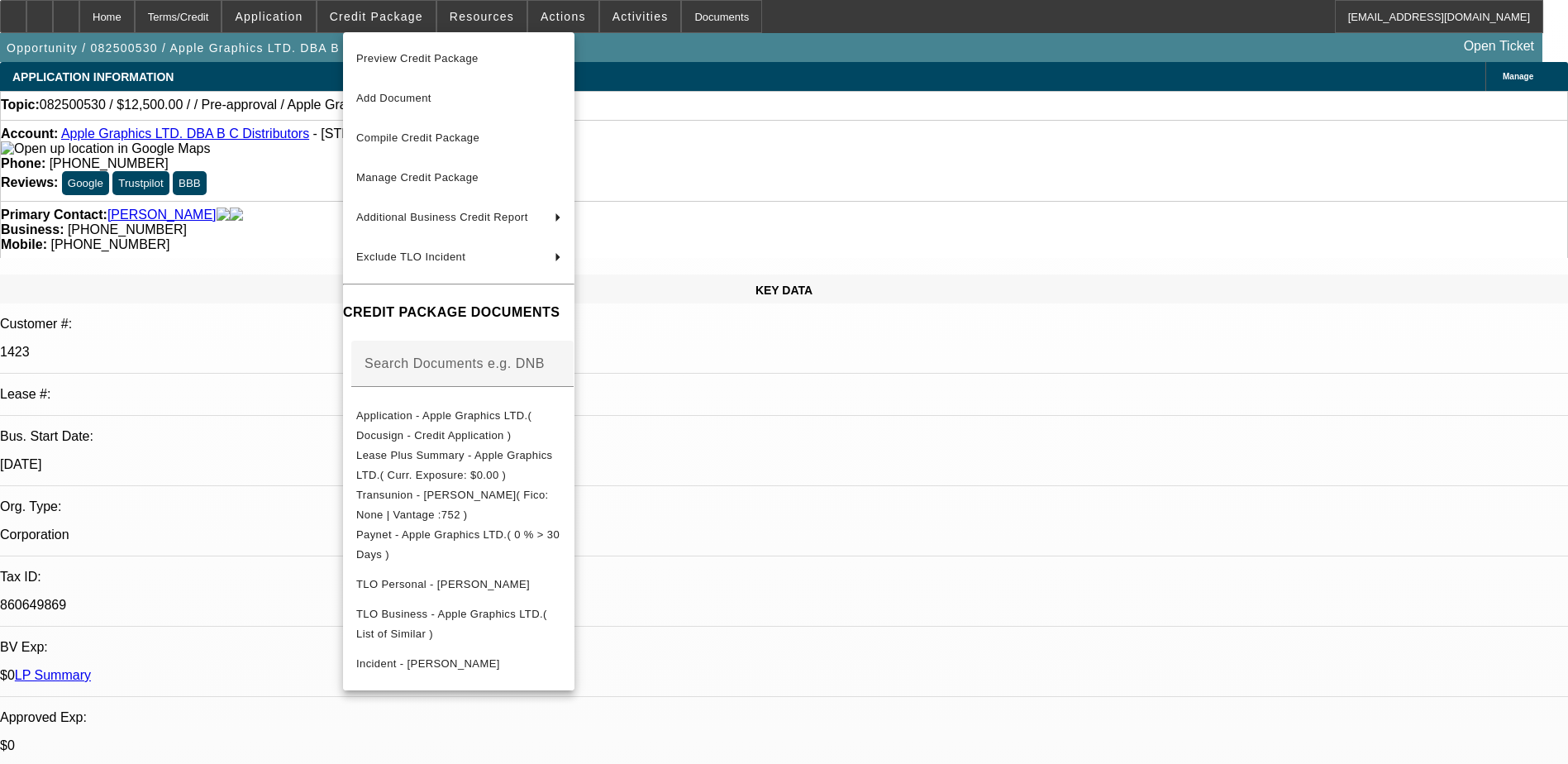
click at [871, 518] on div at bounding box center [784, 382] width 1568 height 764
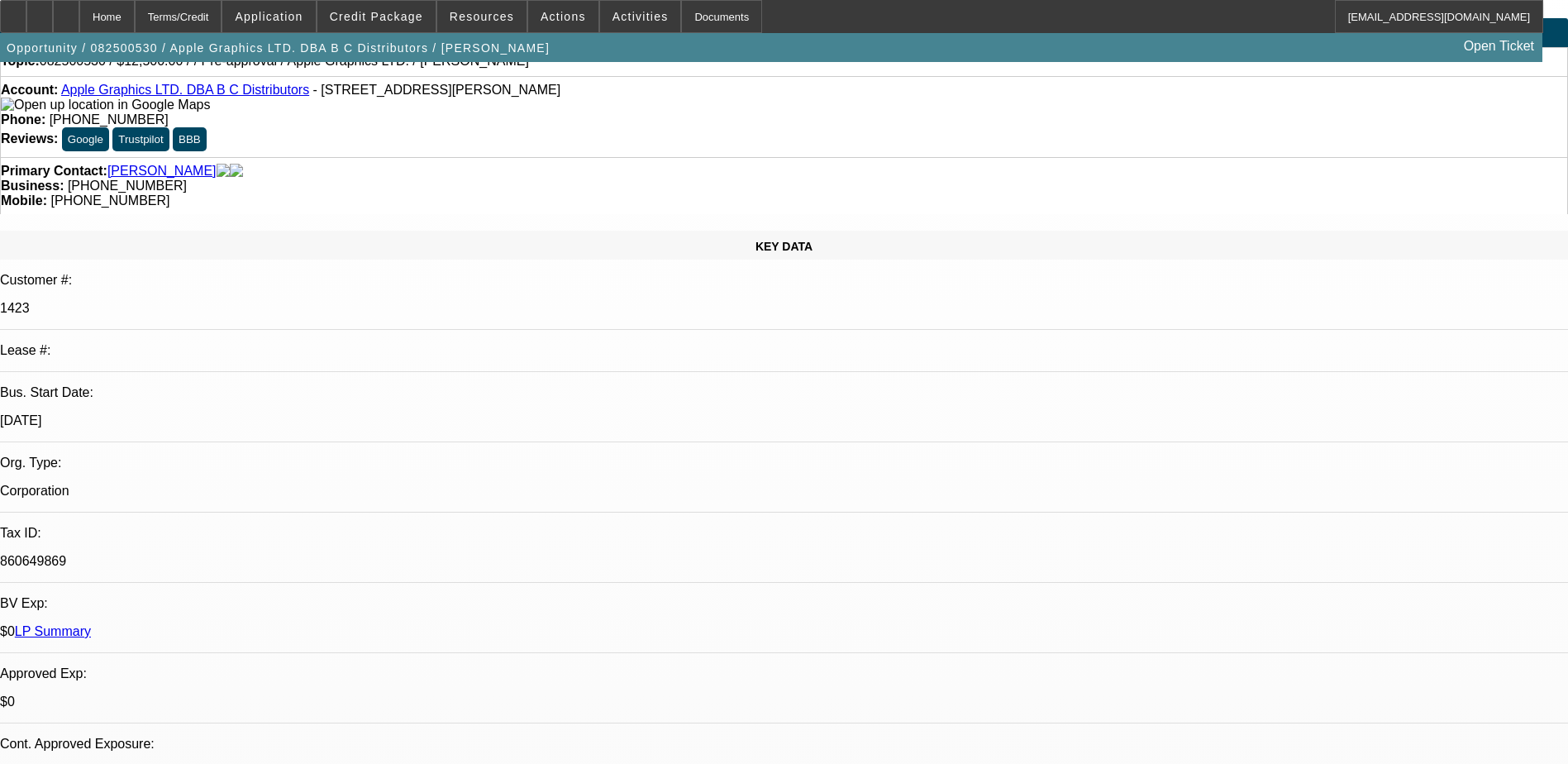
scroll to position [83, 0]
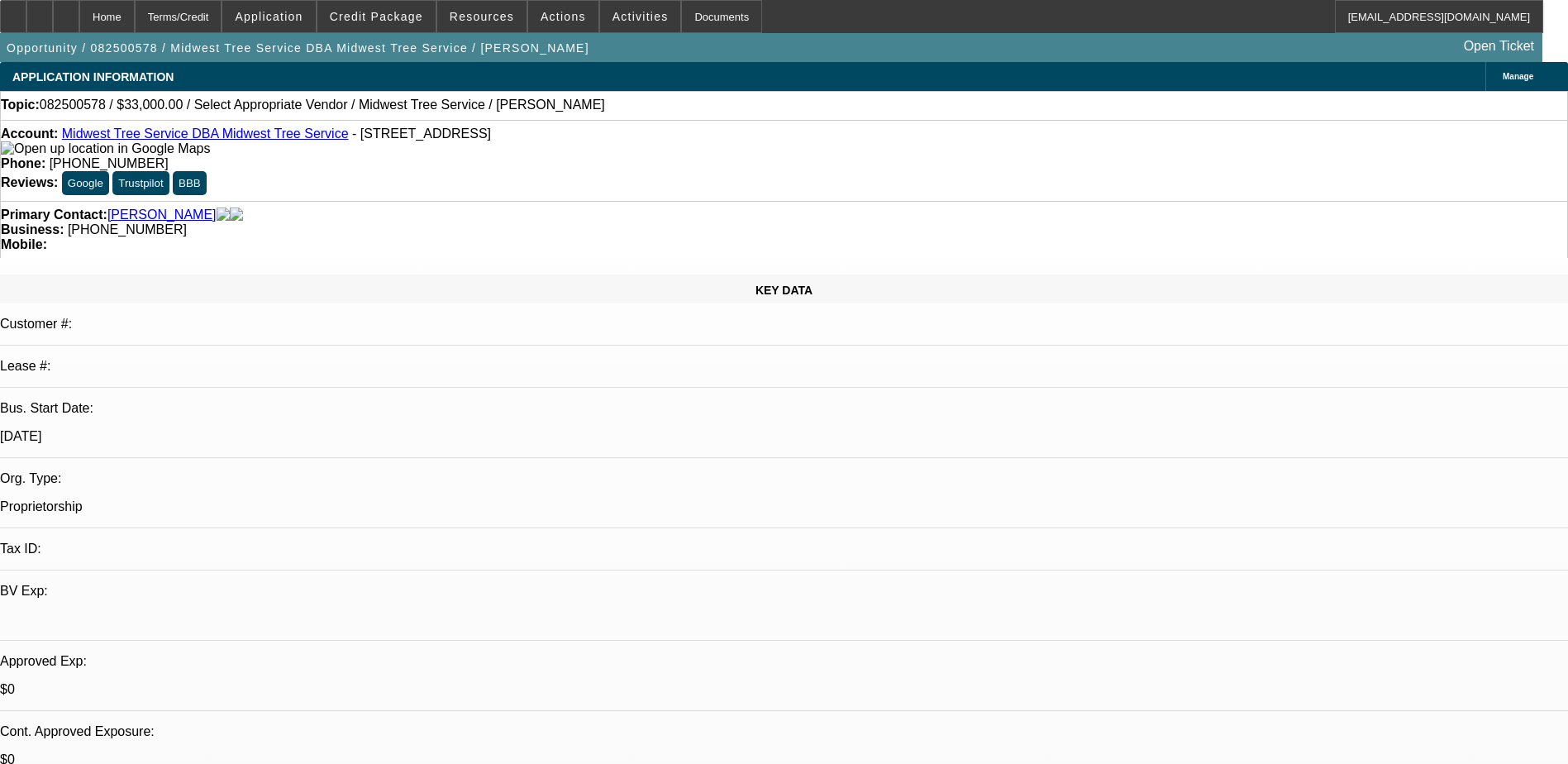
select select "0"
select select "2"
select select "0.1"
select select "4"
